Goal: Information Seeking & Learning: Learn about a topic

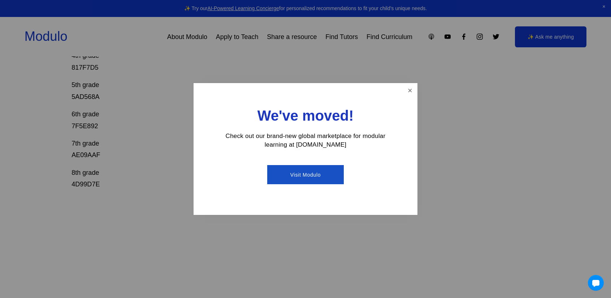
scroll to position [266, 0]
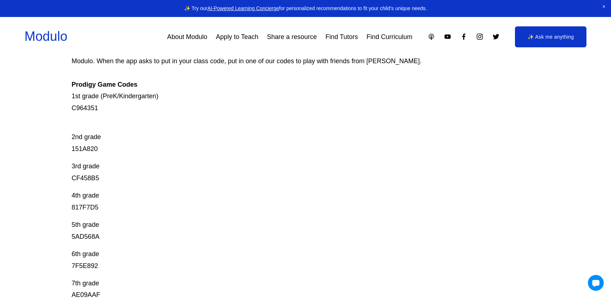
scroll to position [79, 0]
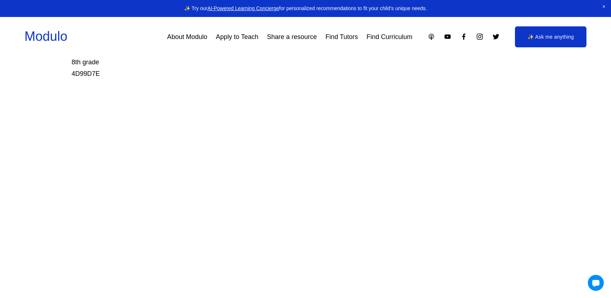
scroll to position [376, 0]
